Goal: Transaction & Acquisition: Purchase product/service

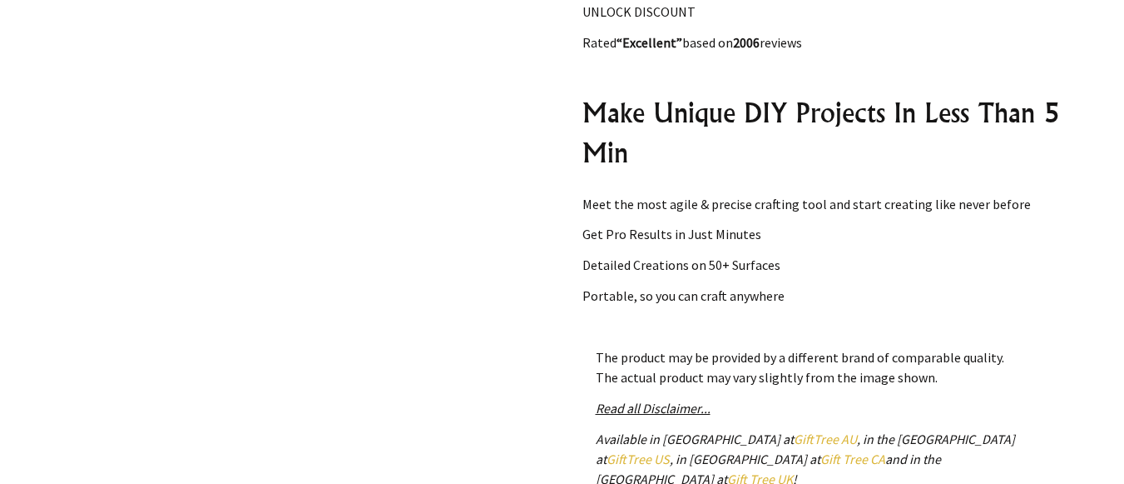
scroll to position [1215, 0]
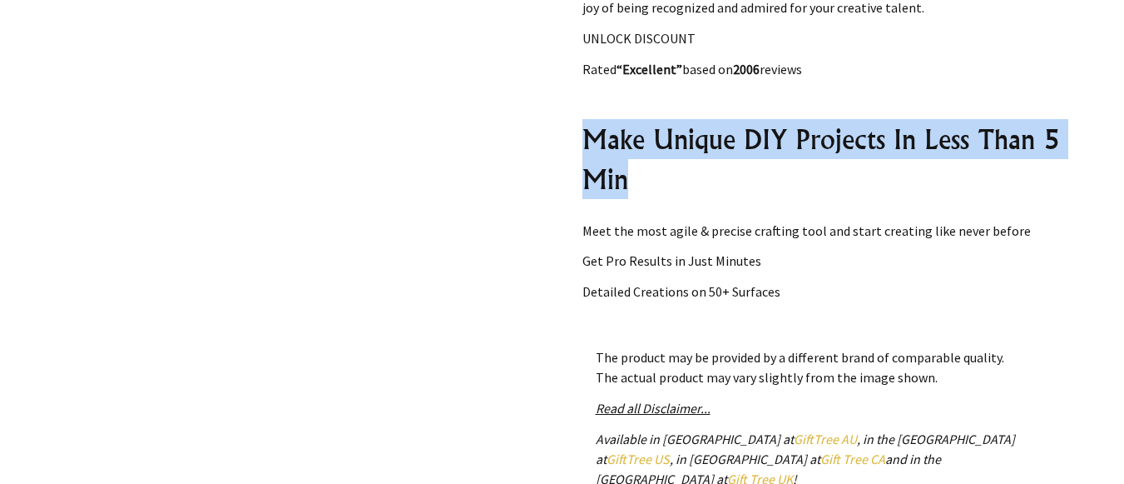
drag, startPoint x: 576, startPoint y: 134, endPoint x: 652, endPoint y: 169, distance: 84.2
click at [652, 169] on div "Culiau's Customizer Engraving Pen Gift Tree $99.99 NZD or 4 payments of $25.00 …" at bounding box center [825, 121] width 513 height 1101
copy h2 "Make Unique DIY Projects In Less Than 5 Min"
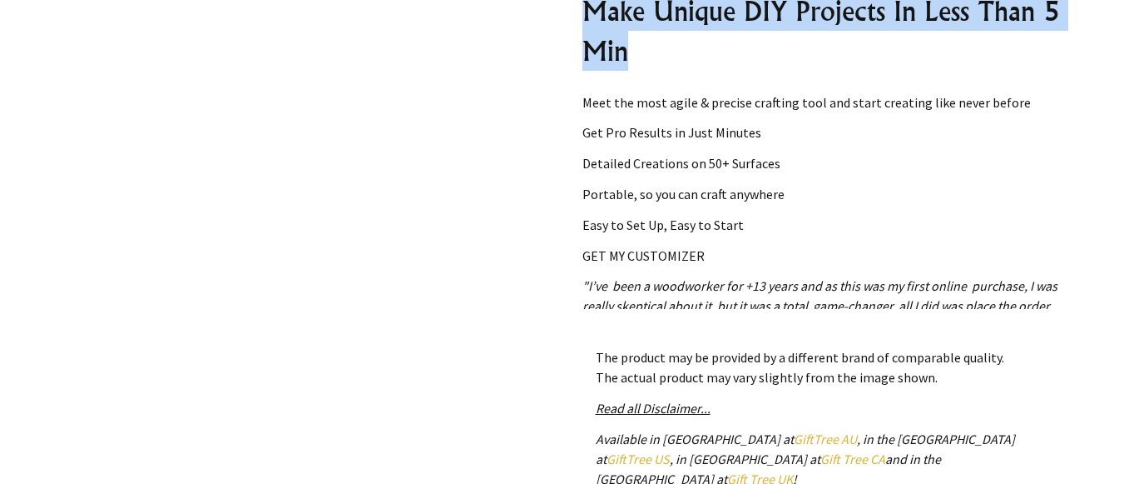
scroll to position [1338, 0]
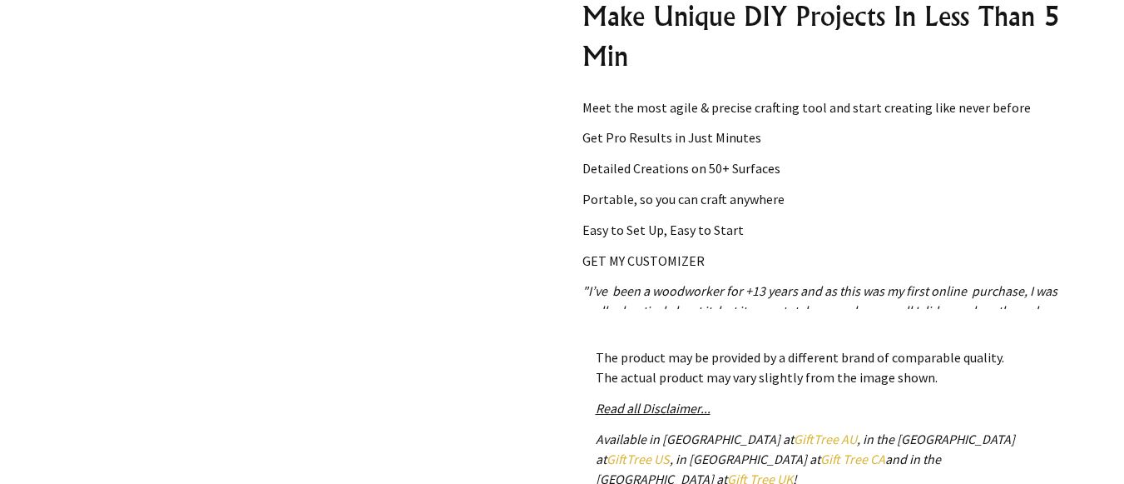
click at [573, 104] on div "Culiau's Customizer Engraving Pen Gift Tree $99.99 NZD or 4 payments of $25.00 …" at bounding box center [825, 121] width 513 height 1101
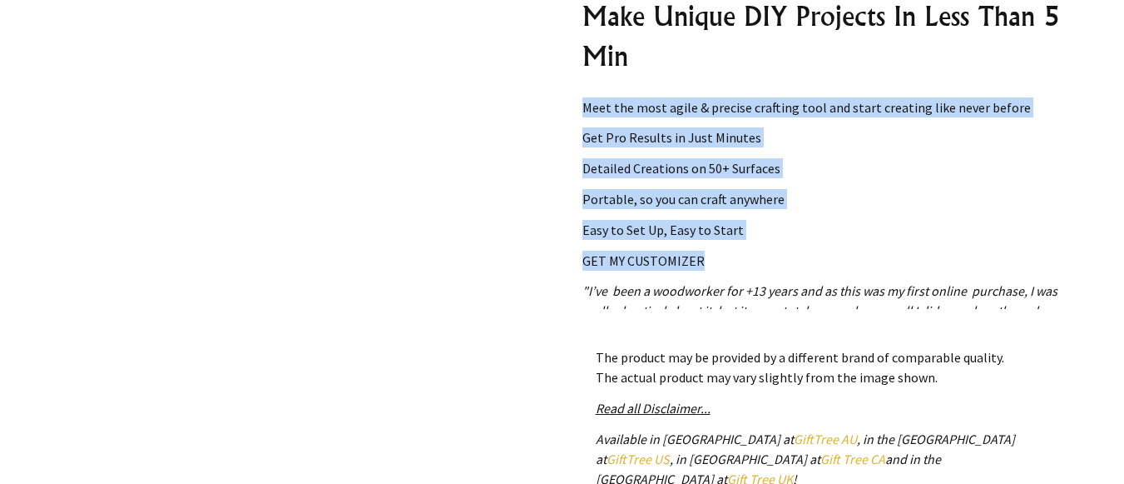
drag, startPoint x: 582, startPoint y: 103, endPoint x: 700, endPoint y: 264, distance: 199.4
click at [700, 264] on div "See how our customers WOW their peers Elevate Your Crafts In 3 Simple Steps Ima…" at bounding box center [826, 142] width 486 height 333
click at [704, 196] on p "Portable, so you can craft anywhere" at bounding box center [826, 199] width 486 height 20
drag, startPoint x: 582, startPoint y: 99, endPoint x: 687, endPoint y: 272, distance: 202.4
click at [687, 272] on div "See how our customers WOW their peers Elevate Your Crafts In 3 Simple Steps Ima…" at bounding box center [826, 142] width 486 height 333
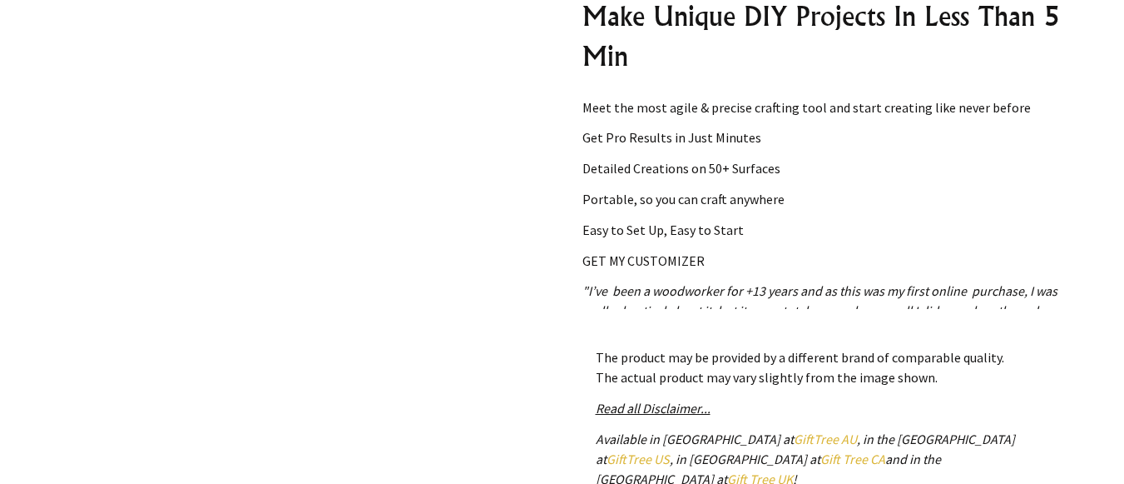
click at [506, 246] on div "1 /2" at bounding box center [299, 121] width 513 height 1101
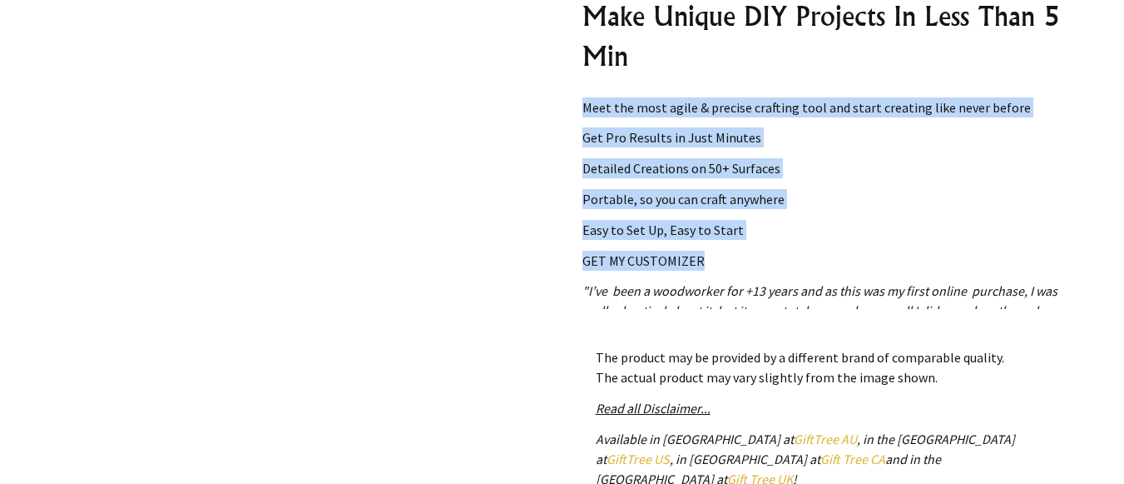
drag, startPoint x: 583, startPoint y: 105, endPoint x: 707, endPoint y: 244, distance: 186.3
click at [707, 244] on div "See how our customers WOW their peers Elevate Your Crafts In 3 Simple Steps Ima…" at bounding box center [826, 142] width 486 height 333
copy div "Meet the most agile & precise crafting tool and start creating like never befor…"
